Goal: Task Accomplishment & Management: Manage account settings

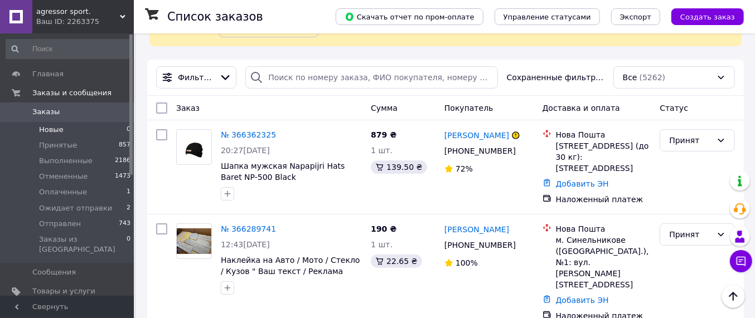
scroll to position [70, 0]
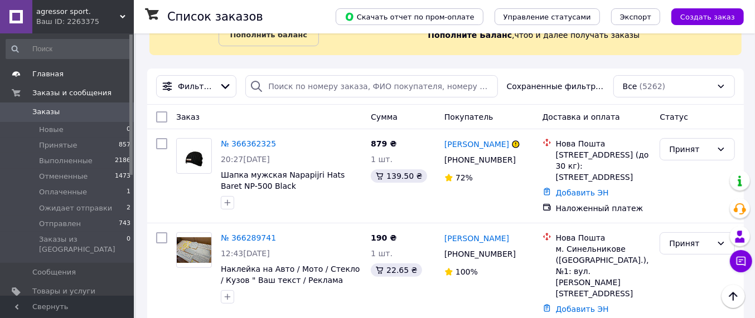
click at [54, 77] on span "Главная" at bounding box center [47, 74] width 31 height 10
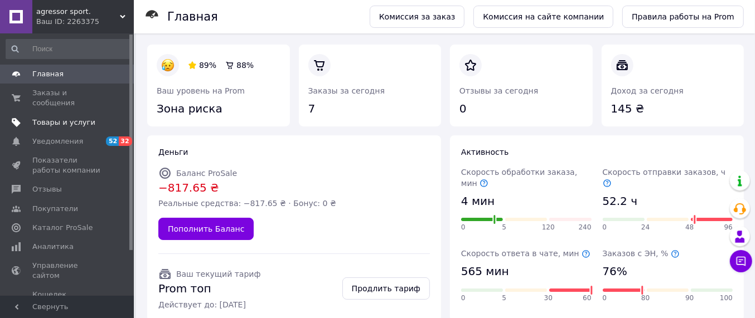
click at [65, 118] on span "Товары и услуги" at bounding box center [63, 123] width 63 height 10
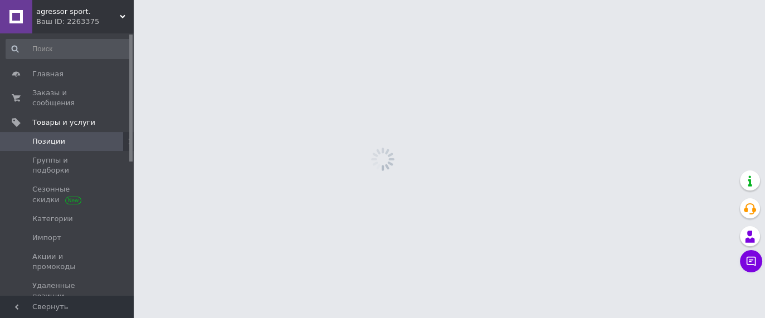
click at [55, 137] on span "Позиции" at bounding box center [48, 142] width 33 height 10
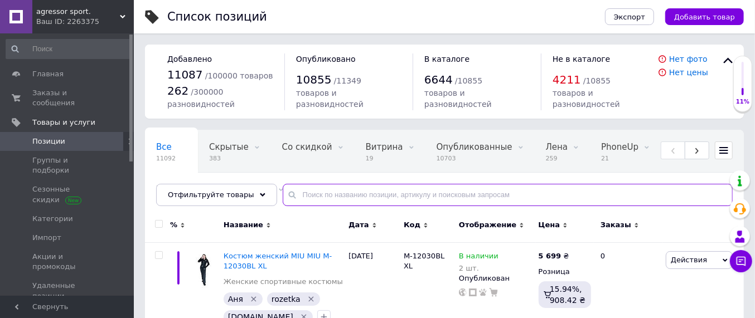
paste input "10006"
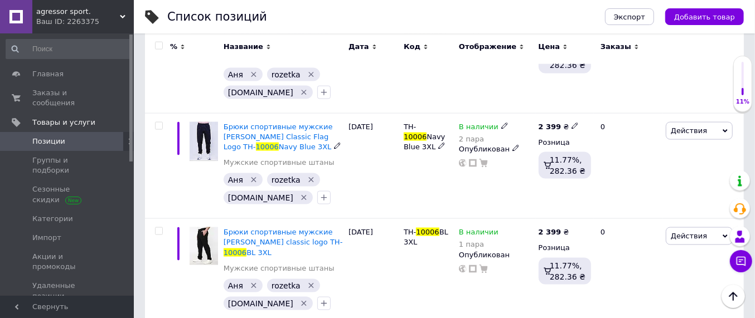
scroll to position [1045, 0]
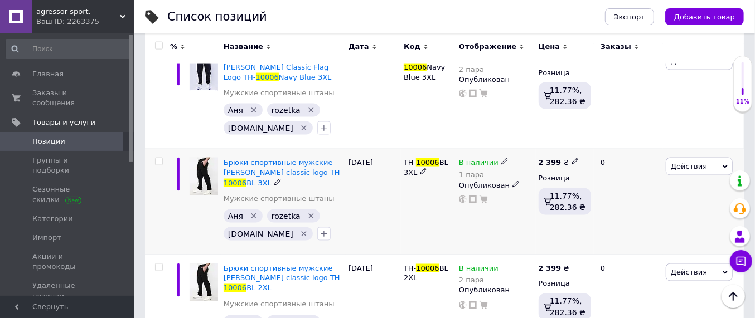
type input "10006"
click at [501, 160] on icon at bounding box center [504, 161] width 7 height 7
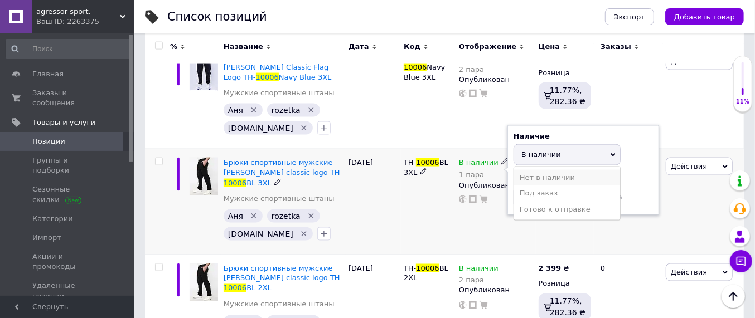
click at [528, 174] on li "Нет в наличии" at bounding box center [567, 178] width 106 height 16
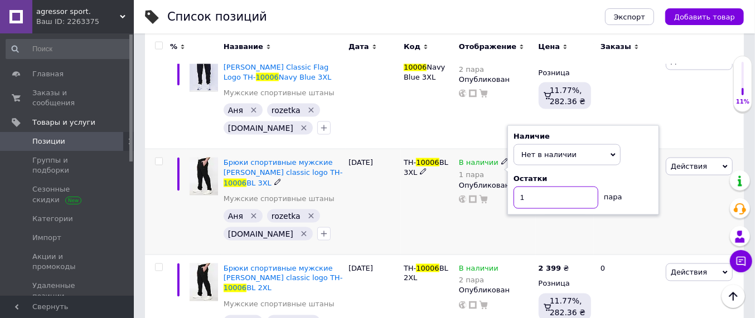
click at [533, 197] on input "1" at bounding box center [555, 198] width 85 height 22
click at [487, 238] on div "В наличии 1 пара Наличие Нет в наличии В наличии Под заказ Готово к отправке Ос…" at bounding box center [496, 202] width 80 height 106
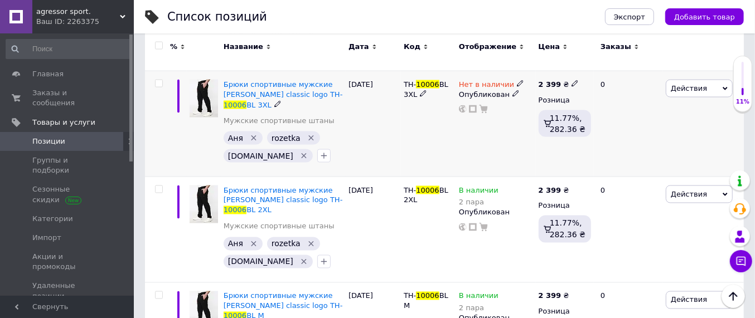
scroll to position [1184, 0]
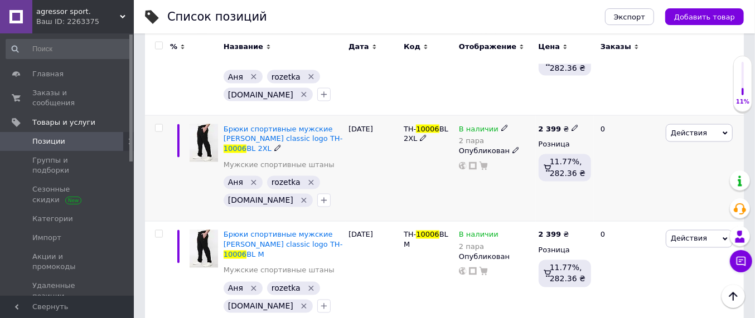
click at [501, 125] on icon at bounding box center [504, 128] width 7 height 7
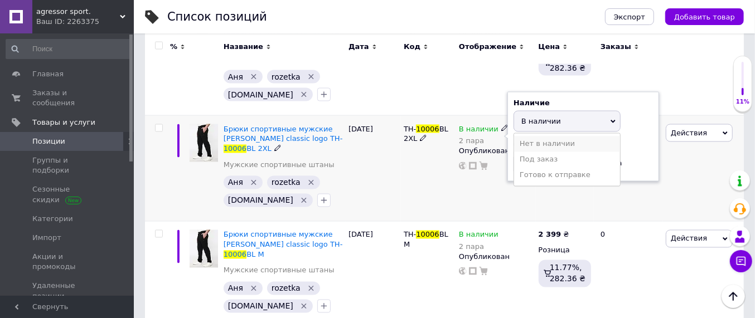
click at [553, 140] on li "Нет в наличии" at bounding box center [567, 145] width 106 height 16
click at [539, 162] on input "2" at bounding box center [555, 164] width 85 height 22
click at [478, 192] on div "В наличии 2 пара Наличие Нет в наличии В наличии Под заказ Готово к отправке Ос…" at bounding box center [496, 169] width 80 height 106
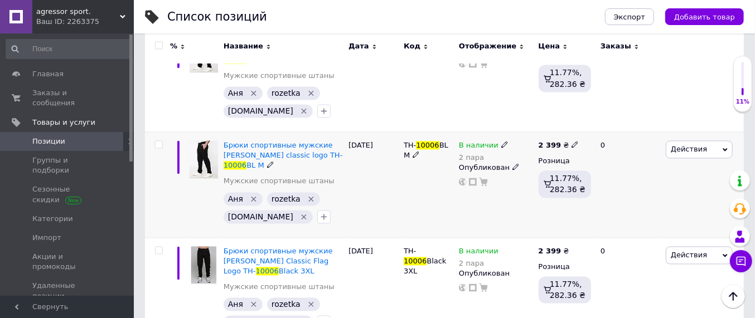
scroll to position [1254, 0]
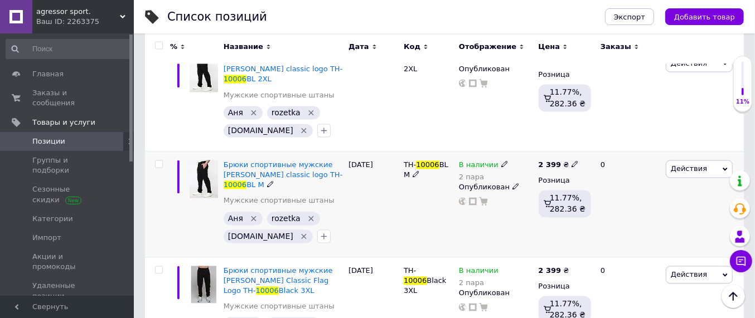
click at [501, 164] on icon at bounding box center [504, 164] width 7 height 7
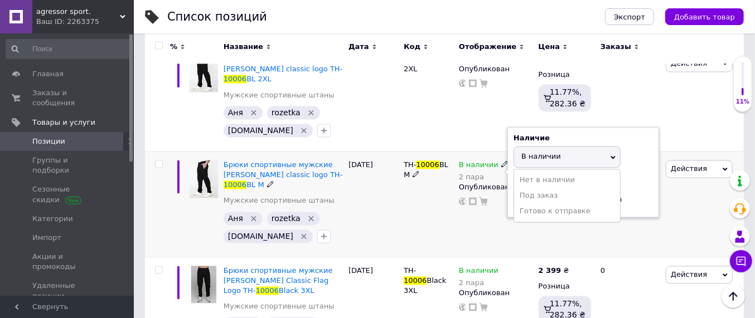
click at [527, 179] on li "Нет в наличии" at bounding box center [567, 181] width 106 height 16
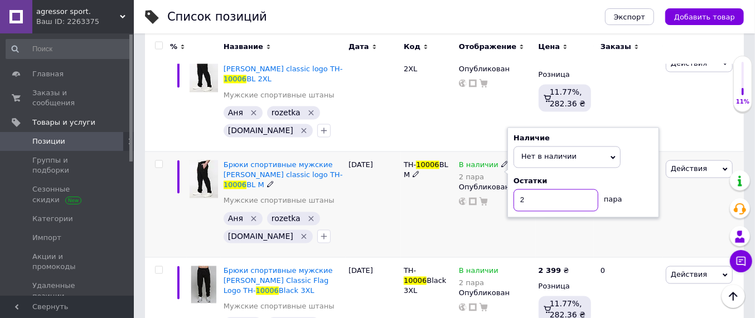
click at [525, 194] on input "2" at bounding box center [555, 200] width 85 height 22
click at [494, 223] on div "В наличии 2 пара Наличие Нет в наличии В наличии Под заказ Готово к отправке Ос…" at bounding box center [496, 205] width 80 height 106
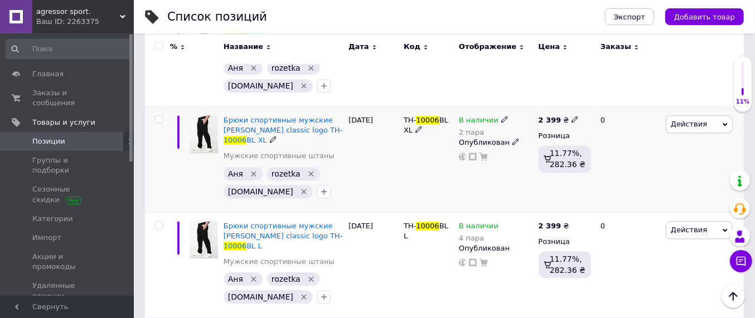
scroll to position [1741, 0]
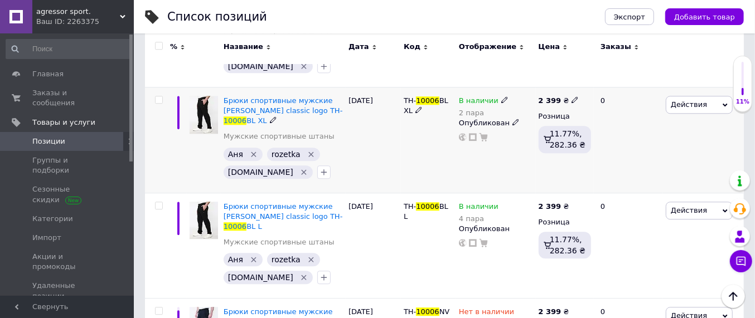
click at [501, 98] on use at bounding box center [504, 100] width 6 height 6
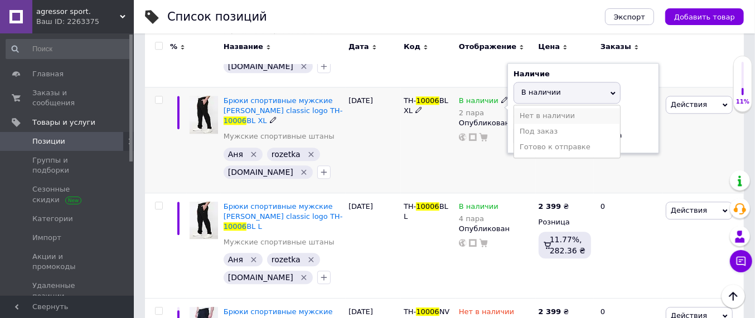
click at [541, 113] on li "Нет в наличии" at bounding box center [567, 116] width 106 height 16
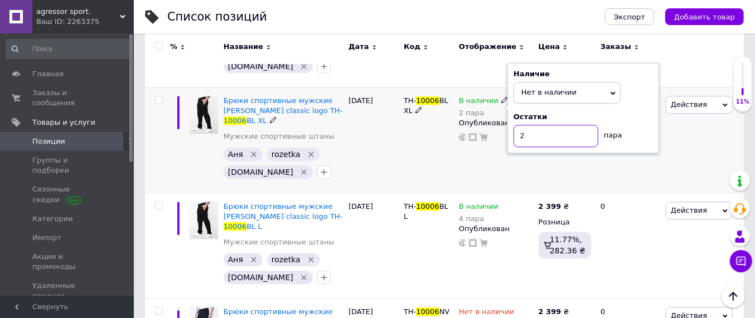
click at [539, 133] on input "2" at bounding box center [555, 136] width 85 height 22
click at [461, 152] on div "В наличии 2 пара Наличие Нет в наличии В наличии Под заказ Готово к отправке Ос…" at bounding box center [496, 140] width 80 height 106
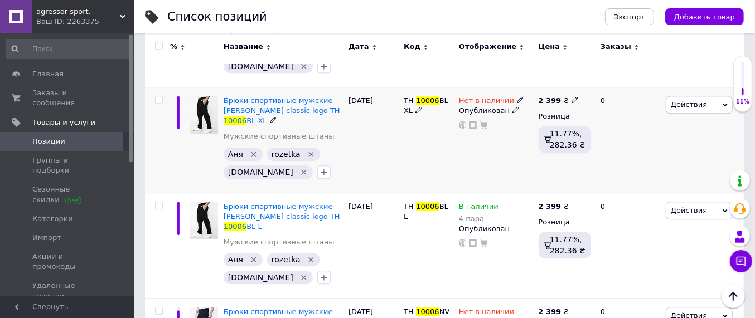
scroll to position [1811, 0]
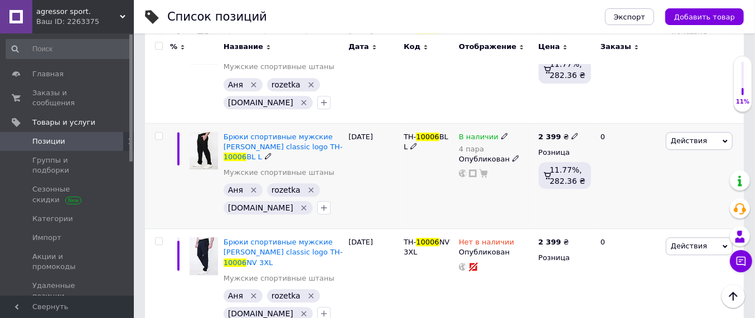
click at [501, 134] on icon at bounding box center [504, 136] width 7 height 7
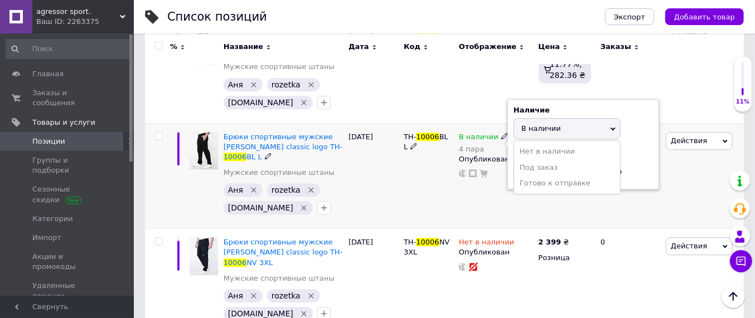
click at [538, 149] on li "Нет в наличии" at bounding box center [567, 152] width 106 height 16
click at [536, 167] on input "4" at bounding box center [555, 172] width 85 height 22
click at [461, 187] on div "В наличии 4 пара Наличие Нет в наличии В наличии Под заказ Готово к отправке Ос…" at bounding box center [496, 176] width 80 height 106
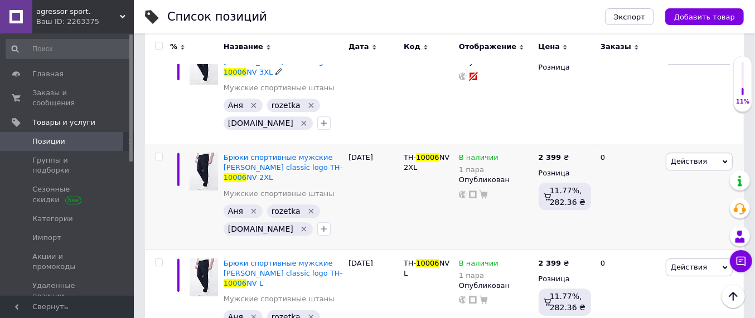
scroll to position [2020, 0]
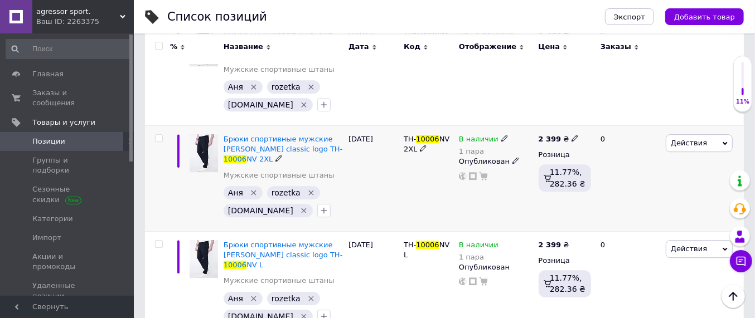
click at [501, 135] on icon at bounding box center [504, 138] width 7 height 7
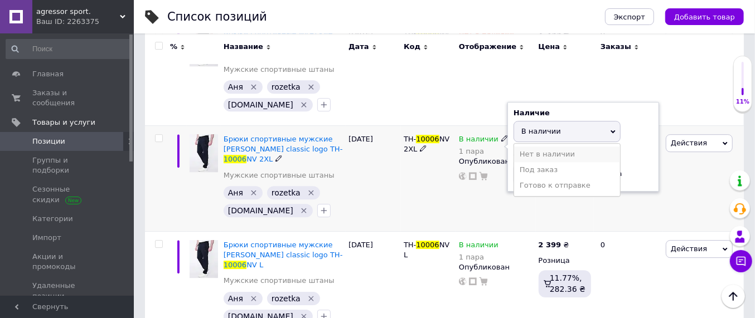
click at [537, 153] on li "Нет в наличии" at bounding box center [567, 155] width 106 height 16
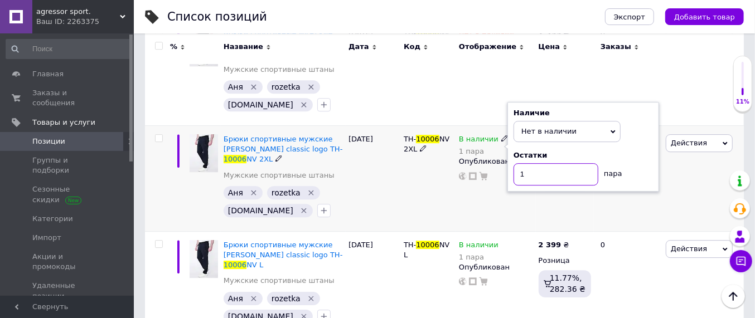
click at [543, 175] on input "1" at bounding box center [555, 174] width 85 height 22
click at [480, 199] on div "В наличии 1 пара Наличие Нет в наличии В наличии Под заказ Готово к отправке Ос…" at bounding box center [496, 179] width 80 height 106
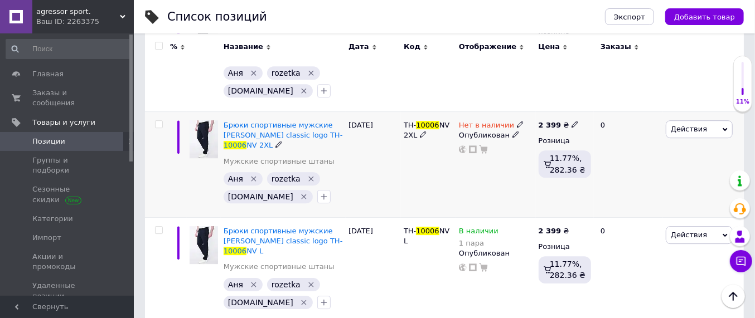
scroll to position [2046, 0]
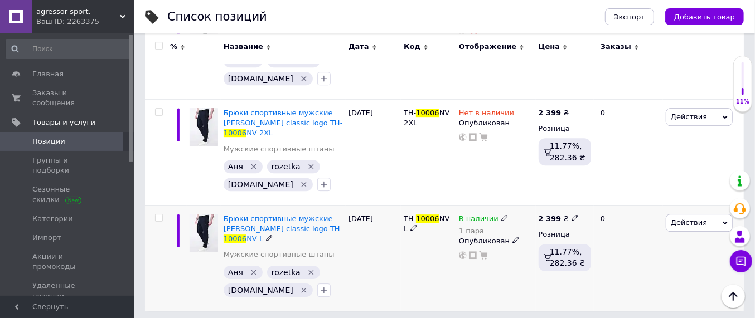
click at [501, 215] on icon at bounding box center [504, 218] width 7 height 7
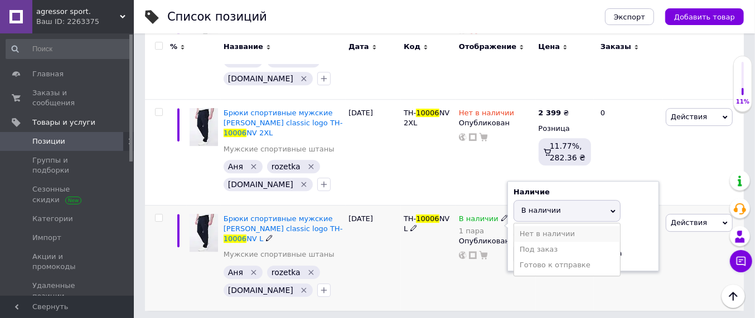
click at [539, 234] on li "Нет в наличии" at bounding box center [567, 234] width 106 height 16
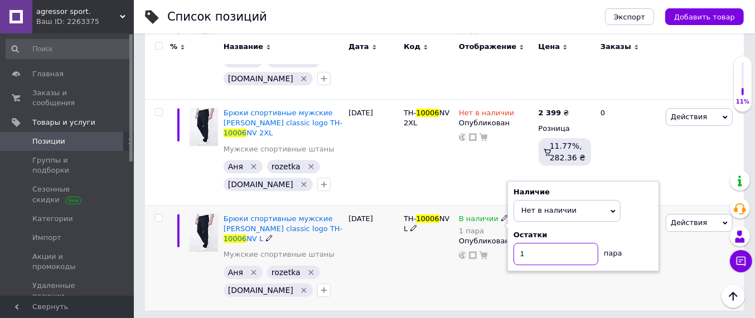
click at [530, 246] on input "1" at bounding box center [555, 254] width 85 height 22
click at [458, 272] on div "В наличии 1 пара Наличие Нет в наличии В наличии Под заказ Готово к отправке Ос…" at bounding box center [496, 257] width 80 height 105
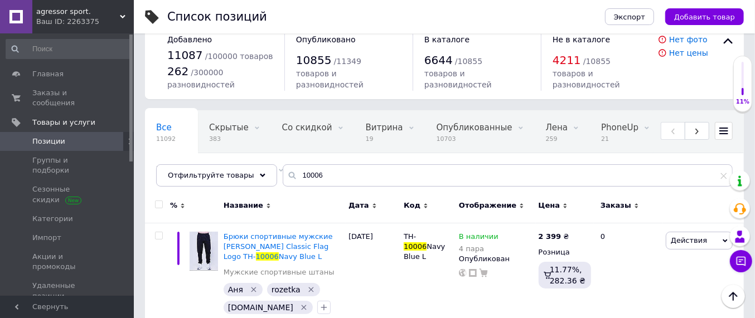
scroll to position [0, 0]
